Goal: Task Accomplishment & Management: Complete application form

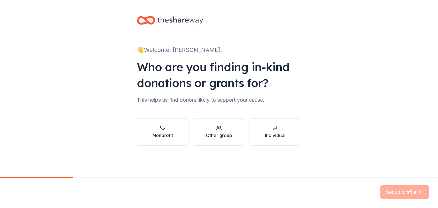
click at [169, 134] on div "Nonprofit" at bounding box center [162, 135] width 21 height 7
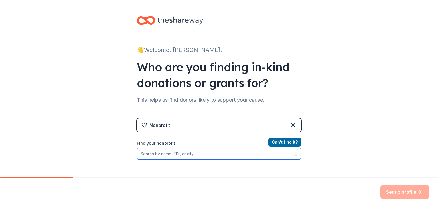
click at [253, 155] on input "Find your nonprofit" at bounding box center [219, 153] width 164 height 11
type input "[PERSON_NAME] band boosters"
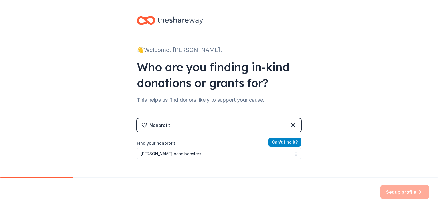
click at [283, 140] on button "Can ' t find it?" at bounding box center [284, 142] width 33 height 9
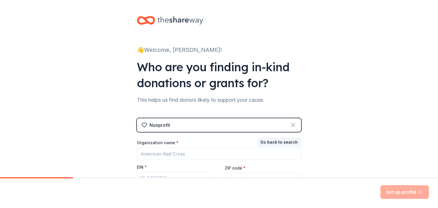
click at [290, 126] on icon at bounding box center [292, 125] width 7 height 7
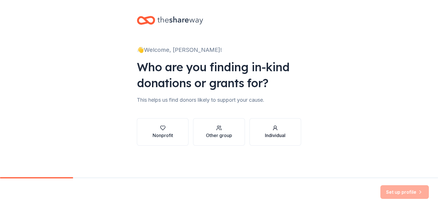
click at [279, 128] on div "button" at bounding box center [275, 128] width 21 height 6
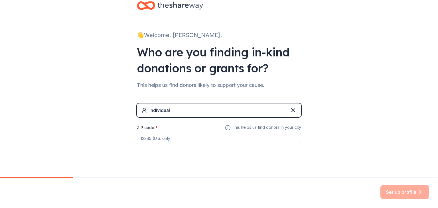
scroll to position [16, 0]
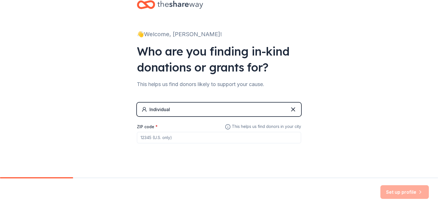
click at [258, 135] on input "ZIP code *" at bounding box center [219, 137] width 164 height 11
type input "75048"
click at [393, 196] on button "Set up profile" at bounding box center [404, 192] width 48 height 14
click at [392, 191] on div "Set up profile" at bounding box center [404, 192] width 48 height 14
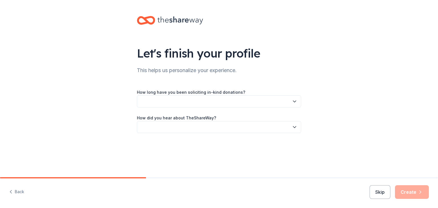
click at [220, 110] on div "How long have you been soliciting in-kind donations? How did you hear about The…" at bounding box center [219, 111] width 164 height 44
click at [219, 101] on button "button" at bounding box center [219, 101] width 164 height 12
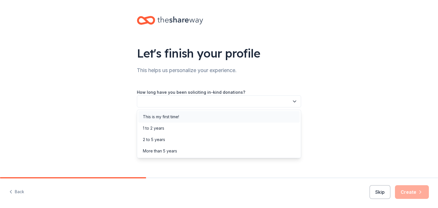
click at [216, 115] on div "This is my first time!" at bounding box center [218, 116] width 161 height 11
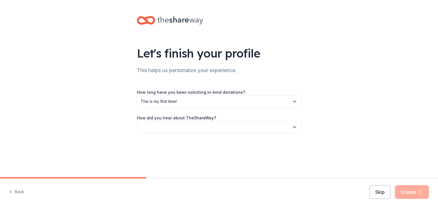
click at [218, 118] on div "How did you hear about TheShareWay?" at bounding box center [219, 123] width 164 height 19
click at [219, 121] on button "button" at bounding box center [219, 127] width 164 height 12
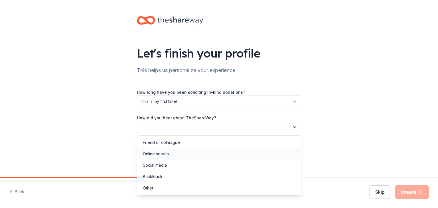
click at [203, 155] on div "Online search" at bounding box center [218, 153] width 161 height 11
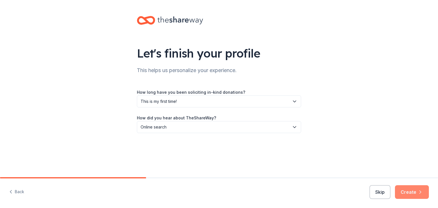
click at [401, 196] on button "Create" at bounding box center [412, 192] width 34 height 14
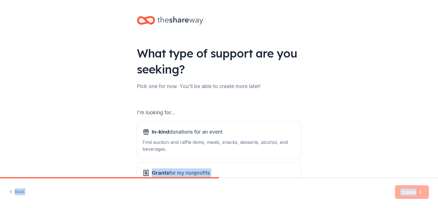
drag, startPoint x: 401, startPoint y: 196, endPoint x: 318, endPoint y: 155, distance: 92.5
click at [318, 155] on div "What type of support are you seeking? Pick one for now. You'll be able to creat…" at bounding box center [219, 104] width 438 height 208
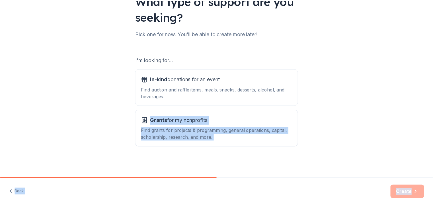
scroll to position [52, 0]
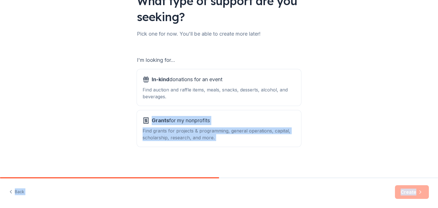
click at [319, 131] on div "What type of support are you seeking? Pick one for now. You'll be able to creat…" at bounding box center [219, 63] width 438 height 230
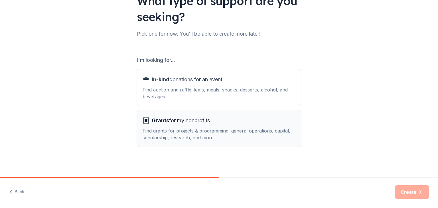
click at [281, 131] on div "Find grants for projects & programming, general operations, capital, scholarshi…" at bounding box center [218, 134] width 153 height 14
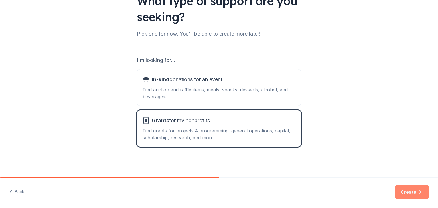
click at [402, 187] on button "Create" at bounding box center [412, 192] width 34 height 14
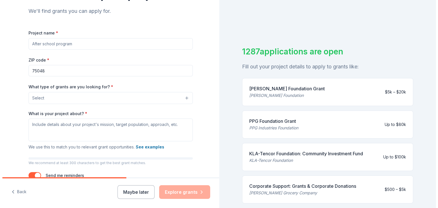
scroll to position [59, 0]
click at [134, 196] on button "Maybe later" at bounding box center [133, 192] width 37 height 14
click at [134, 189] on div "Maybe later Explore grants" at bounding box center [161, 192] width 93 height 14
click at [136, 193] on button "Maybe later" at bounding box center [133, 192] width 37 height 14
click at [133, 193] on button "Maybe later" at bounding box center [133, 192] width 37 height 14
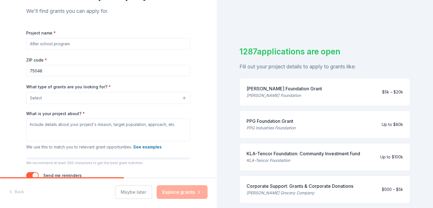
click at [122, 191] on div "Maybe later Explore grants" at bounding box center [161, 192] width 93 height 14
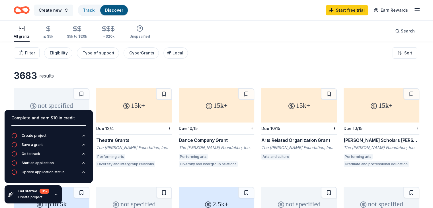
click at [71, 15] on button "Create new" at bounding box center [53, 10] width 39 height 11
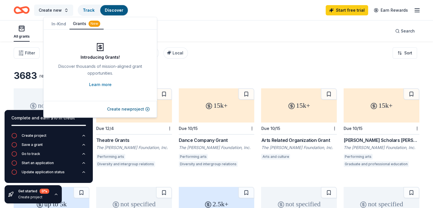
click at [61, 11] on span "Create new" at bounding box center [50, 10] width 23 height 7
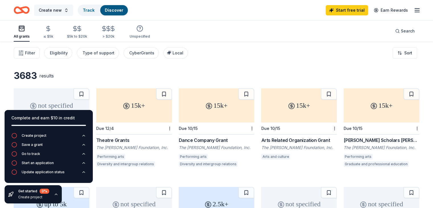
click at [61, 11] on span "Create new" at bounding box center [50, 10] width 23 height 7
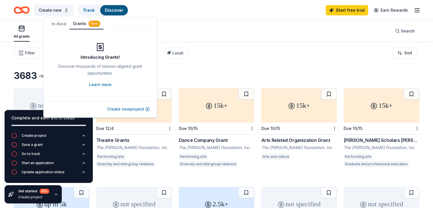
click at [143, 109] on button "Create new project" at bounding box center [128, 109] width 43 height 7
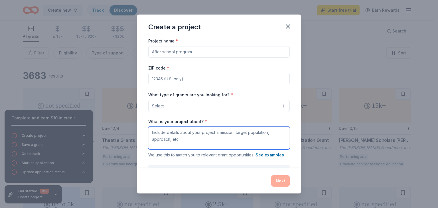
drag, startPoint x: 206, startPoint y: 131, endPoint x: 224, endPoint y: 64, distance: 69.5
click at [224, 64] on div "Project name * ZIP code * What type of grants are you looking for? * Select Wha…" at bounding box center [218, 115] width 141 height 156
click at [193, 109] on button "Select" at bounding box center [218, 106] width 141 height 12
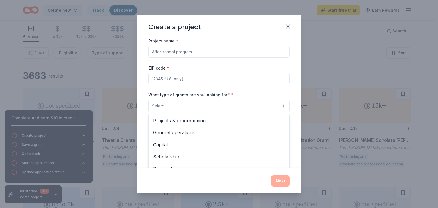
click at [291, 25] on div "Create a project Project name * ZIP code * What type of grants are you looking …" at bounding box center [219, 104] width 164 height 179
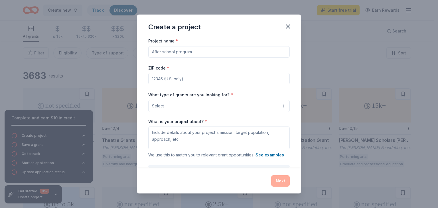
click at [294, 23] on div "Create a project" at bounding box center [219, 26] width 164 height 23
click at [292, 20] on div "Create a project" at bounding box center [219, 26] width 164 height 23
click at [287, 24] on icon "button" at bounding box center [288, 27] width 8 height 8
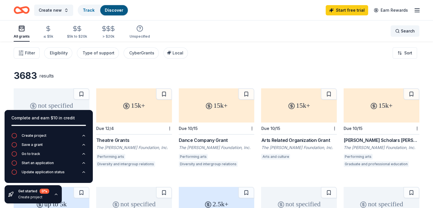
click at [401, 31] on span "Search" at bounding box center [408, 31] width 14 height 7
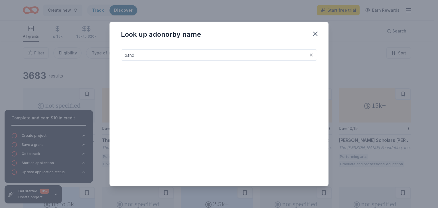
type input "band"
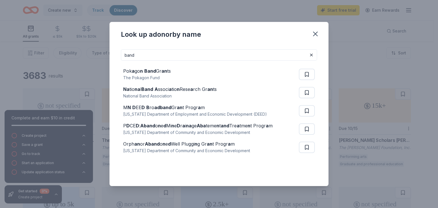
click at [236, 56] on input "band" at bounding box center [219, 54] width 196 height 11
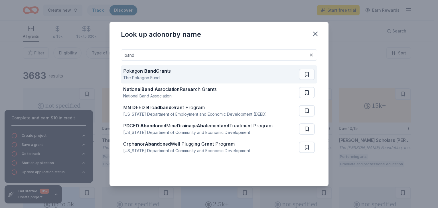
click at [231, 75] on div "Pok a go n Band Gr an ts The Pokagon Fund" at bounding box center [210, 74] width 175 height 18
